Goal: Task Accomplishment & Management: Manage account settings

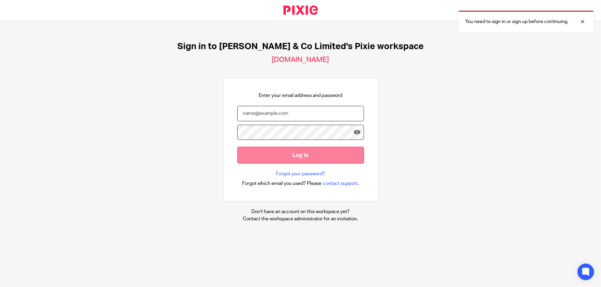
type input "[PERSON_NAME][EMAIL_ADDRESS][DOMAIN_NAME]"
click at [308, 153] on input "Log in" at bounding box center [300, 155] width 127 height 17
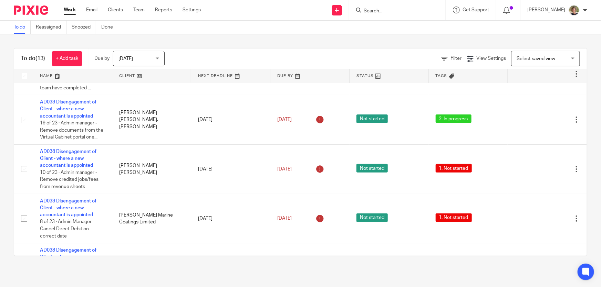
scroll to position [125, 0]
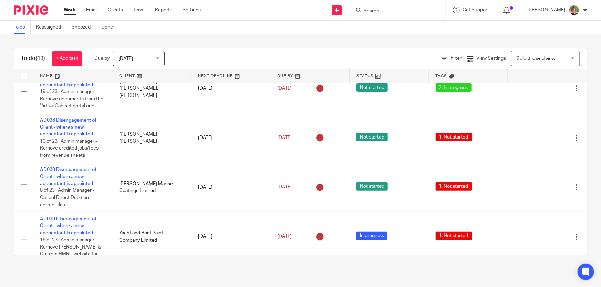
click at [161, 57] on div "Today Today" at bounding box center [139, 58] width 52 height 15
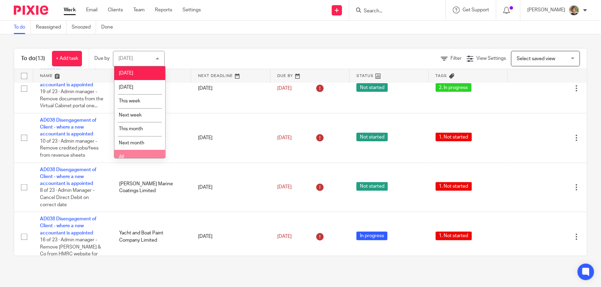
click at [139, 153] on li "All" at bounding box center [139, 157] width 51 height 14
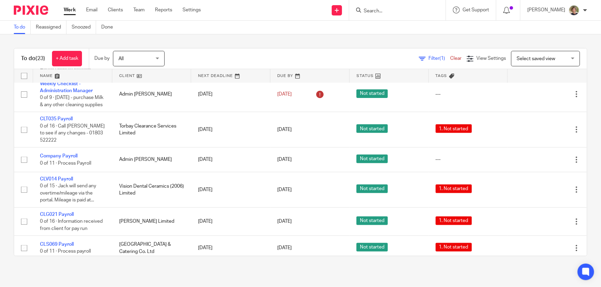
scroll to position [501, 0]
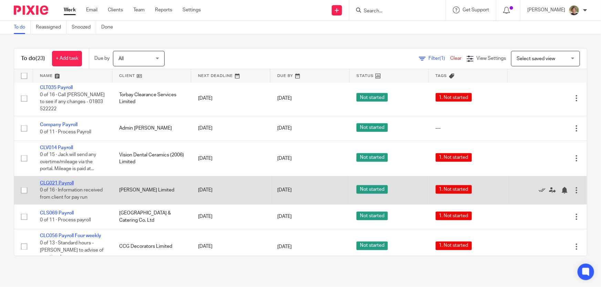
click at [68, 186] on link "CLG021 Payroll" at bounding box center [57, 183] width 34 height 5
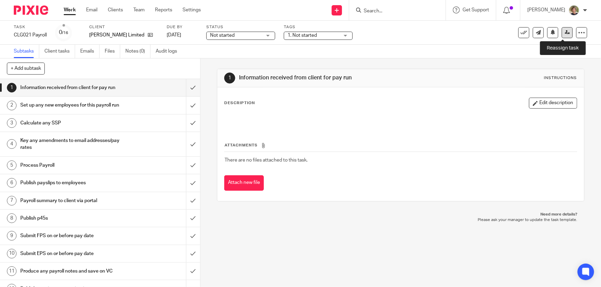
click at [565, 31] on icon at bounding box center [567, 32] width 5 height 5
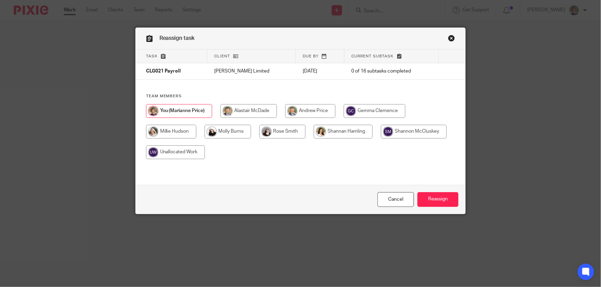
click at [286, 131] on input "radio" at bounding box center [282, 132] width 46 height 14
radio input "true"
click at [448, 202] on input "Reassign" at bounding box center [437, 199] width 41 height 15
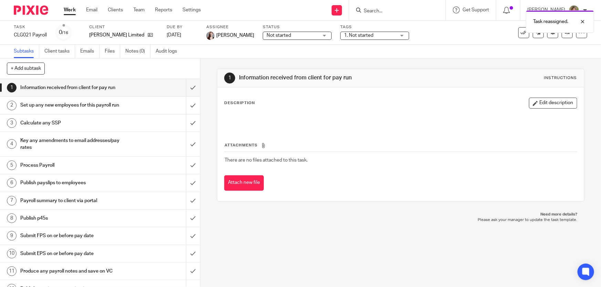
click at [65, 10] on link "Work" at bounding box center [70, 10] width 12 height 7
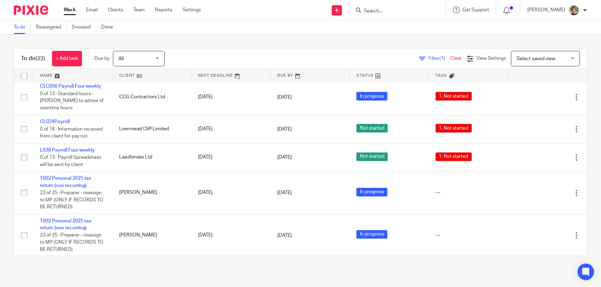
scroll to position [662, 0]
